Goal: Information Seeking & Learning: Learn about a topic

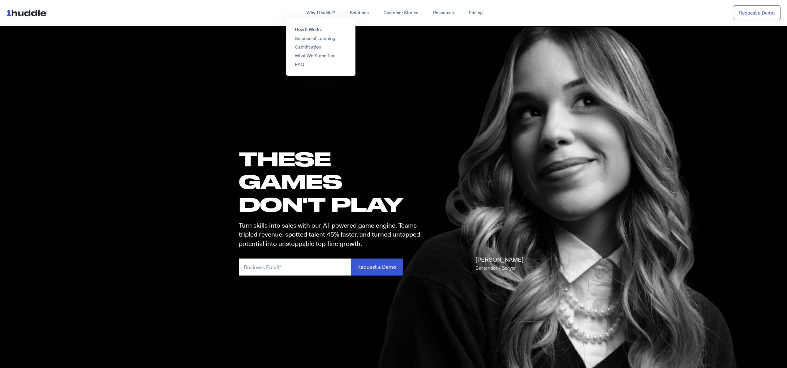
click at [312, 28] on link "How It Works" at bounding box center [308, 29] width 27 height 6
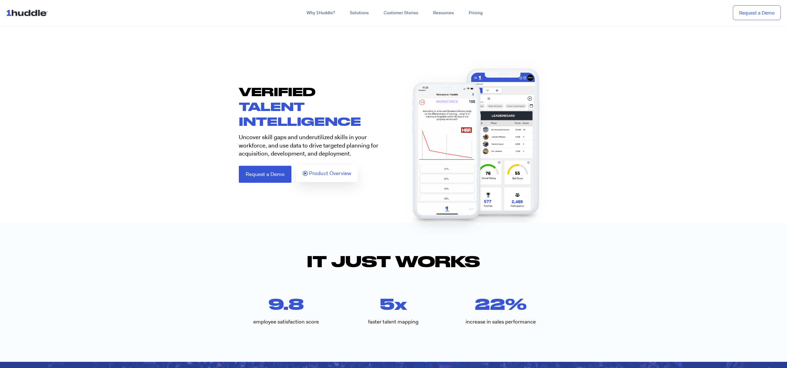
click at [325, 175] on span "Product Overview" at bounding box center [330, 174] width 42 height 6
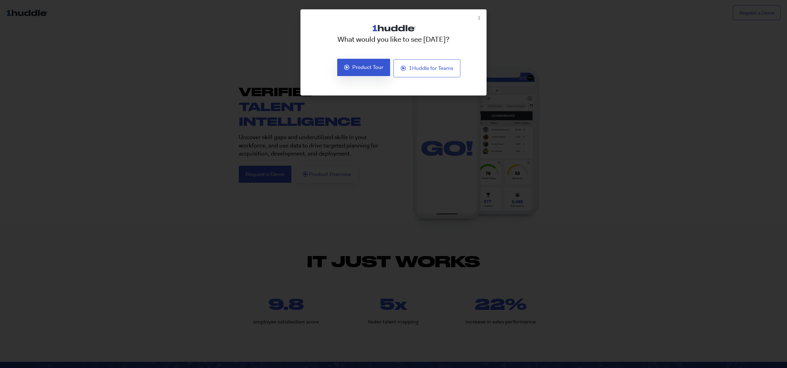
click at [376, 67] on span "Product Tour" at bounding box center [367, 68] width 31 height 6
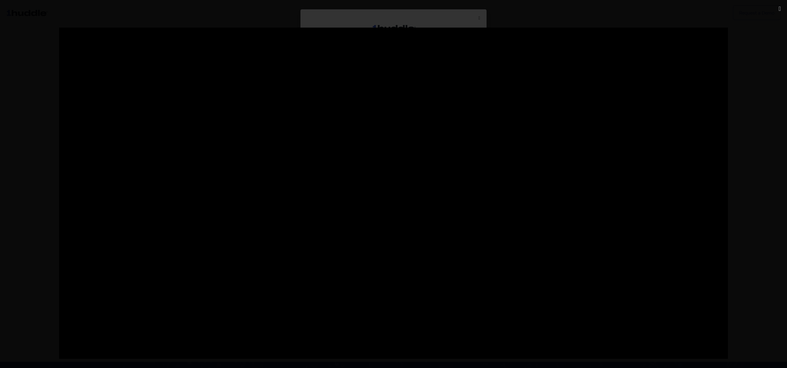
click at [770, 184] on div at bounding box center [393, 184] width 787 height 313
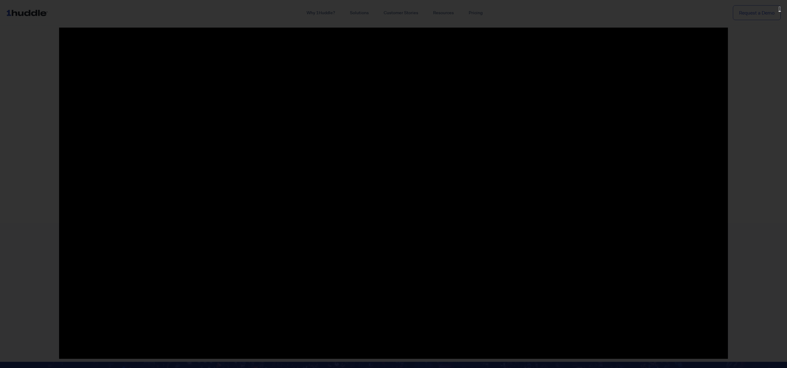
click at [782, 8] on div at bounding box center [393, 184] width 787 height 368
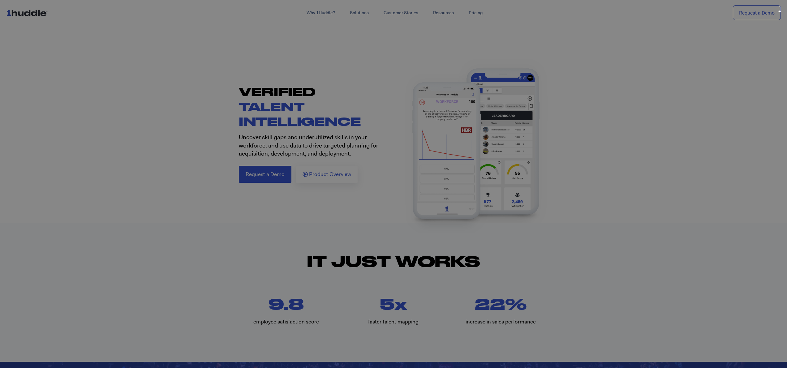
click at [780, 9] on icon "Close (Esc)" at bounding box center [780, 9] width 2 height 6
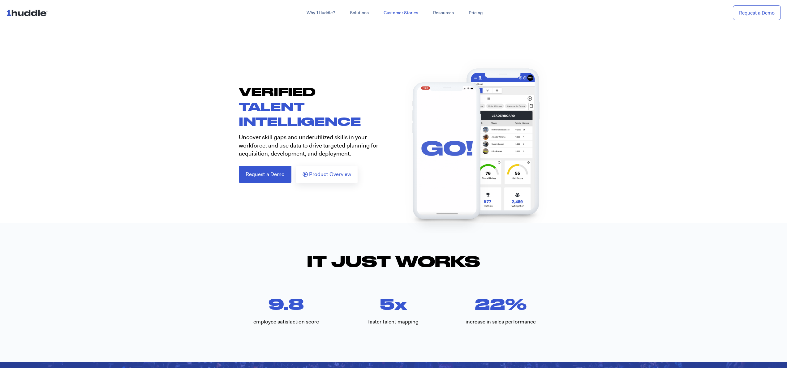
click at [409, 11] on link "Customer Stories" at bounding box center [400, 12] width 49 height 11
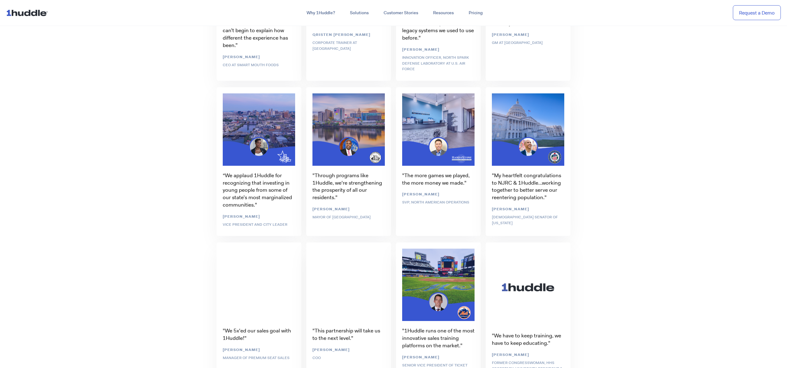
scroll to position [1417, 0]
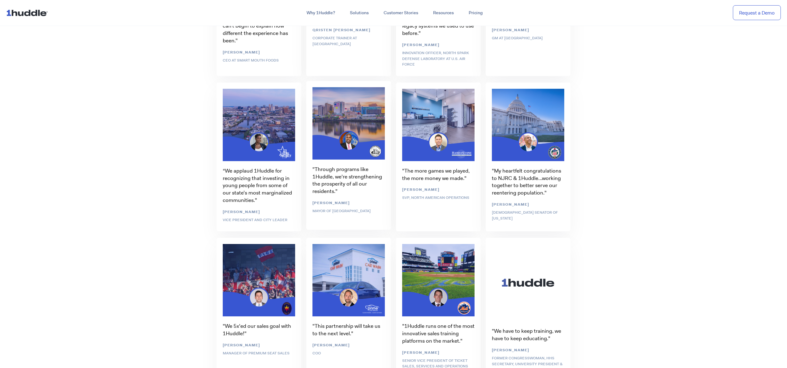
click at [332, 175] on div ""Through programs like 1Huddle, we're strengthening the prosperity of all our r…" at bounding box center [349, 157] width 90 height 156
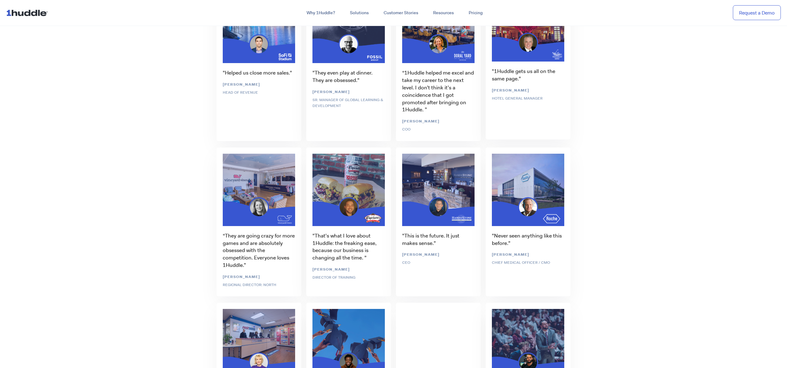
scroll to position [1847, 0]
